Goal: Task Accomplishment & Management: Manage account settings

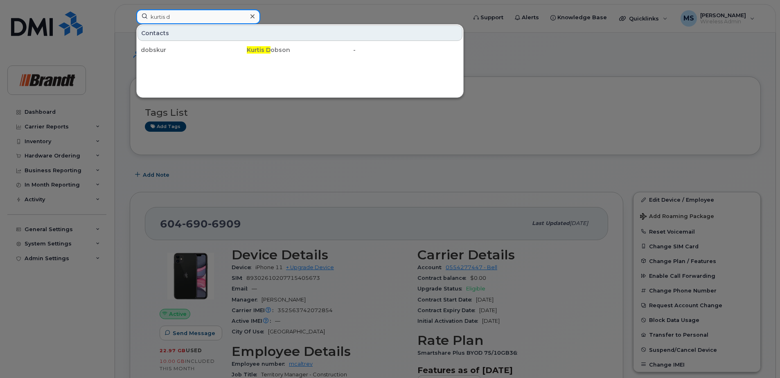
click at [212, 17] on input "kurtis d" at bounding box center [198, 16] width 124 height 15
drag, startPoint x: 152, startPoint y: 18, endPoint x: -85, endPoint y: 26, distance: 236.7
click at [192, 20] on input "william s" at bounding box center [198, 16] width 124 height 15
drag, startPoint x: -48, startPoint y: 25, endPoint x: -115, endPoint y: 32, distance: 67.8
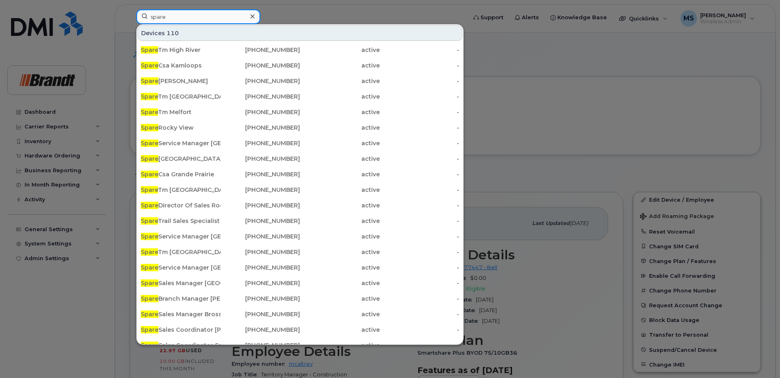
click at [207, 17] on input "spare" at bounding box center [198, 16] width 124 height 15
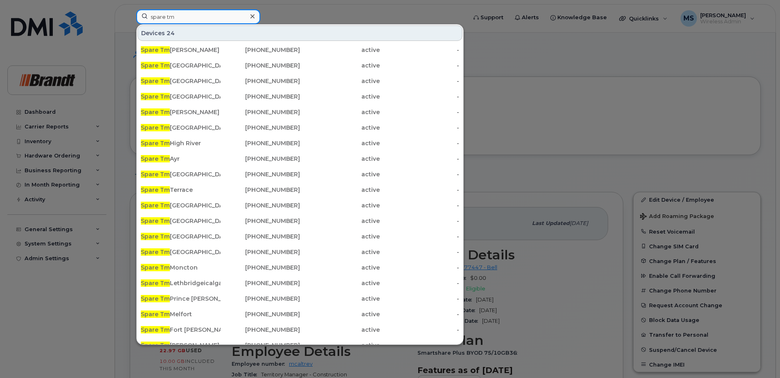
click at [223, 19] on input "spare tm" at bounding box center [198, 16] width 124 height 15
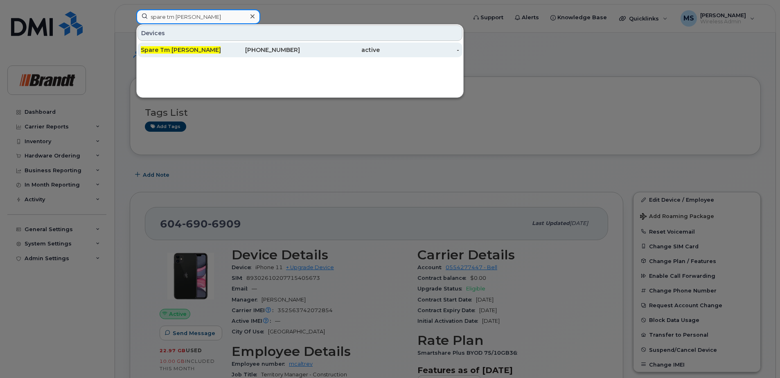
type input "spare tm mel"
click at [212, 49] on div "Spare Tm Mel fort" at bounding box center [181, 50] width 80 height 8
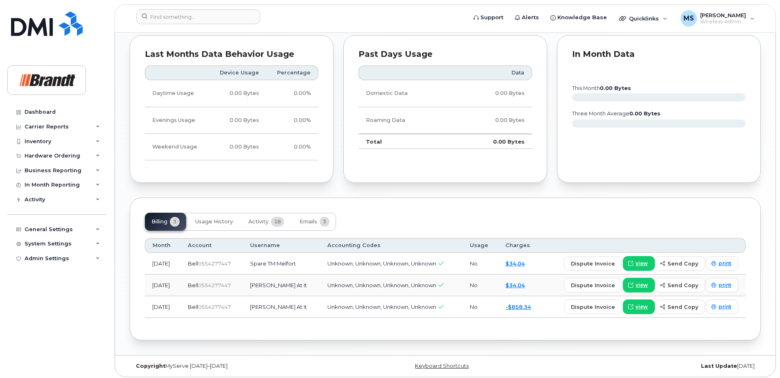
scroll to position [475, 0]
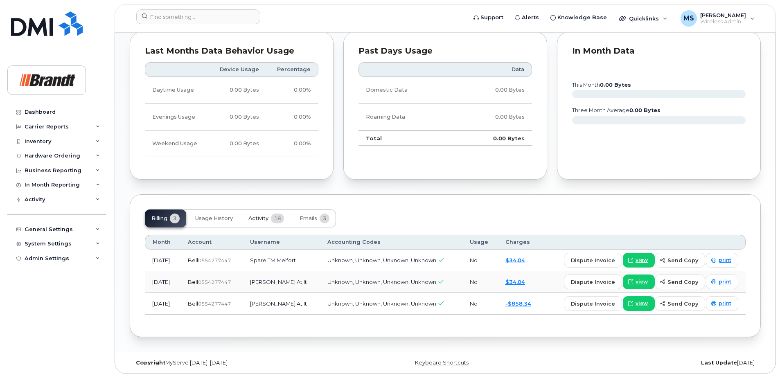
click at [268, 220] on span "Activity" at bounding box center [258, 218] width 20 height 7
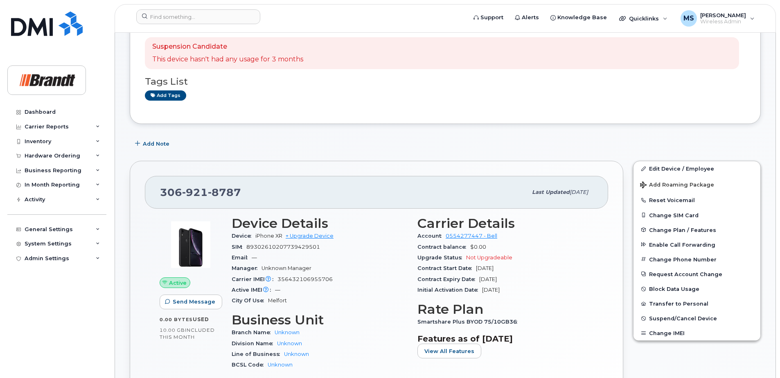
scroll to position [0, 0]
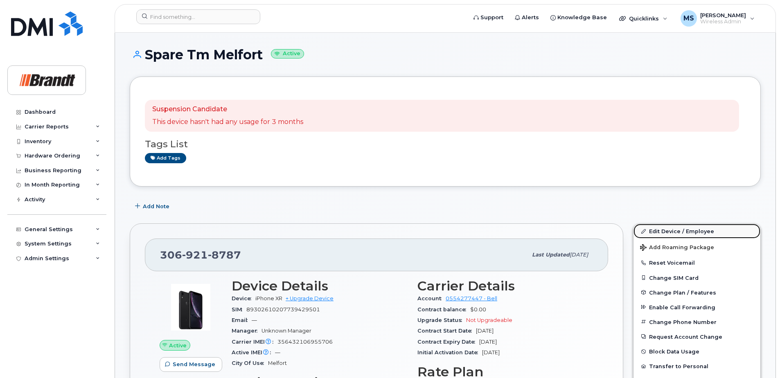
click at [672, 231] on link "Edit Device / Employee" at bounding box center [697, 231] width 127 height 15
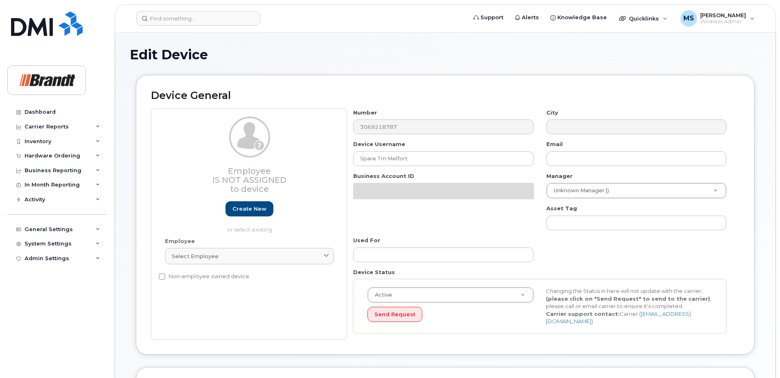
select select "33722384"
select select "34499151"
select select "35132258"
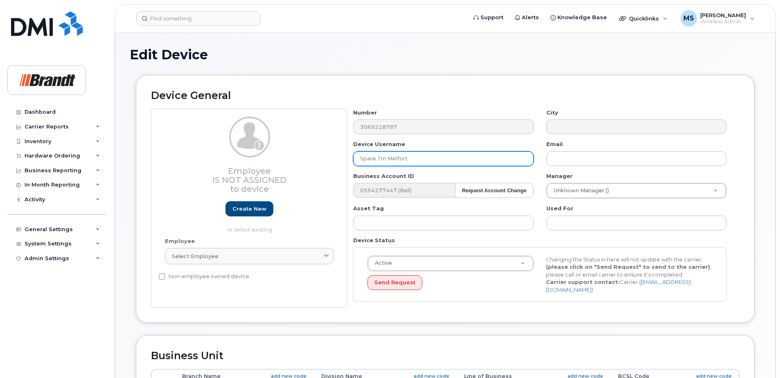
drag, startPoint x: 420, startPoint y: 159, endPoint x: 328, endPoint y: 158, distance: 92.5
click at [328, 158] on div "Employee Is not assigned to device Create new or select existing Employee Selec…" at bounding box center [445, 208] width 588 height 199
paste input "Kurtis Deederly"
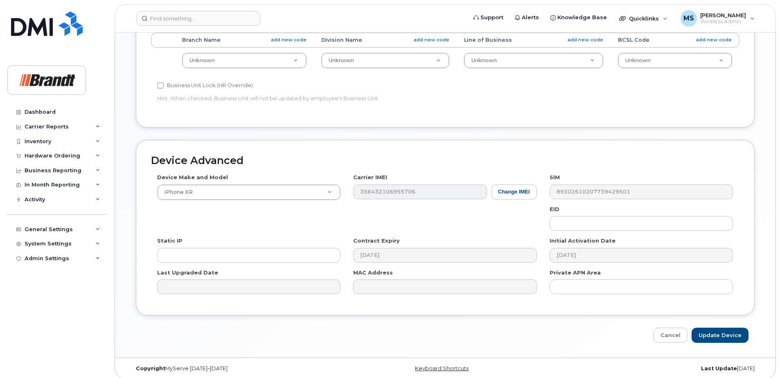
scroll to position [339, 0]
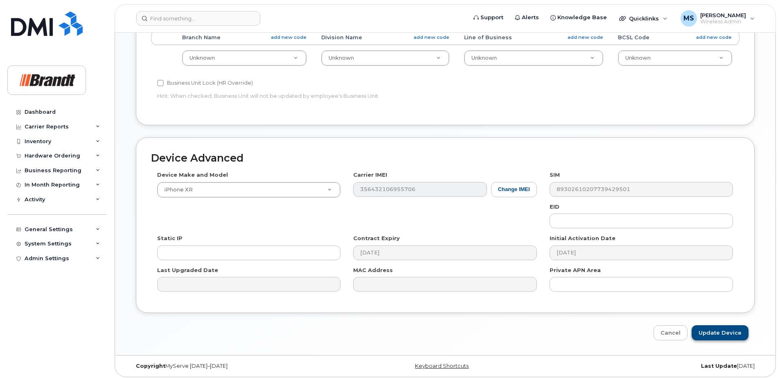
type input "Kurtis Deederly"
click at [729, 328] on input "Update Device" at bounding box center [720, 332] width 57 height 15
type input "Saving..."
